Goal: Task Accomplishment & Management: Use online tool/utility

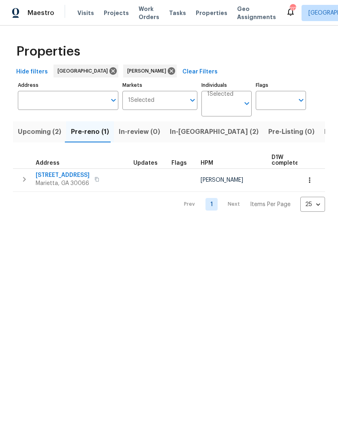
click at [185, 136] on span "In-reno (2)" at bounding box center [214, 131] width 89 height 11
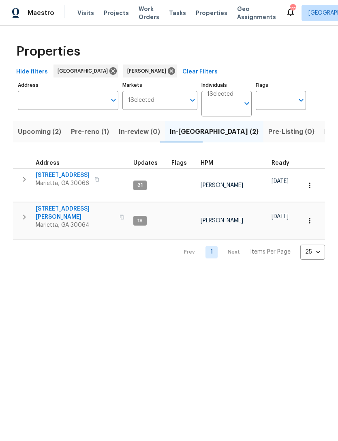
click at [65, 205] on span "3526 W Hampton Dr NW" at bounding box center [75, 213] width 79 height 16
click at [72, 172] on span "692 Suholden Cir" at bounding box center [63, 175] width 54 height 8
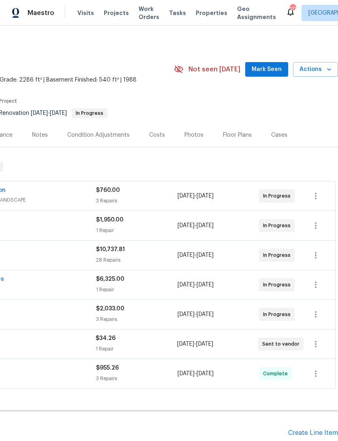
scroll to position [0, 120]
click at [272, 71] on span "Mark Seen" at bounding box center [267, 69] width 30 height 10
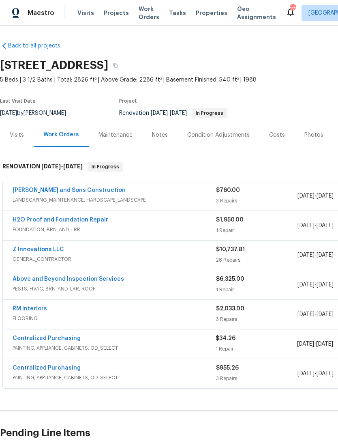
scroll to position [0, 0]
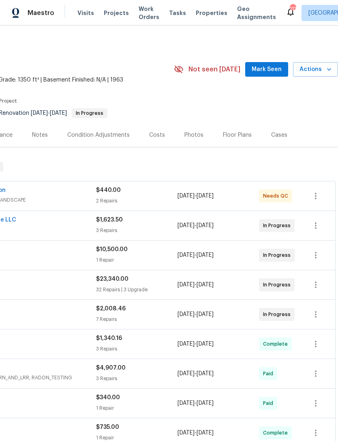
scroll to position [0, 120]
click at [272, 68] on span "Mark Seen" at bounding box center [267, 69] width 30 height 10
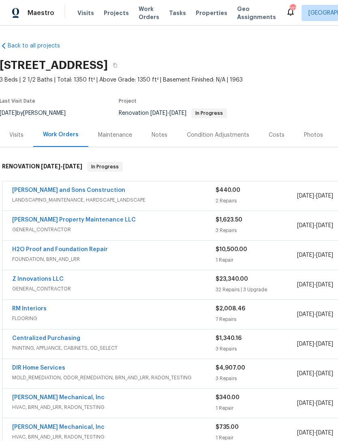
scroll to position [0, 0]
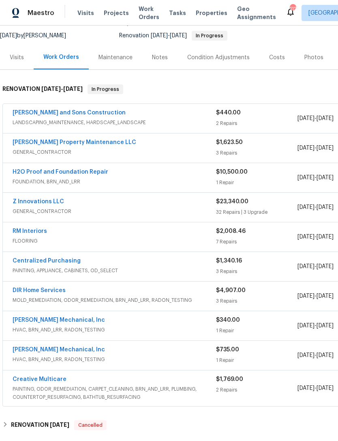
scroll to position [78, 0]
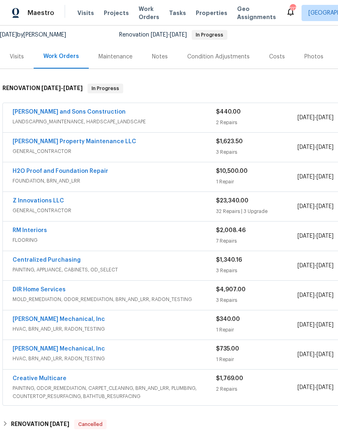
click at [273, 60] on div "Costs" at bounding box center [277, 57] width 16 height 8
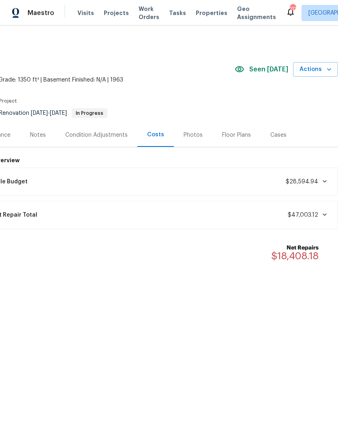
scroll to position [0, 120]
